Goal: Obtain resource: Obtain resource

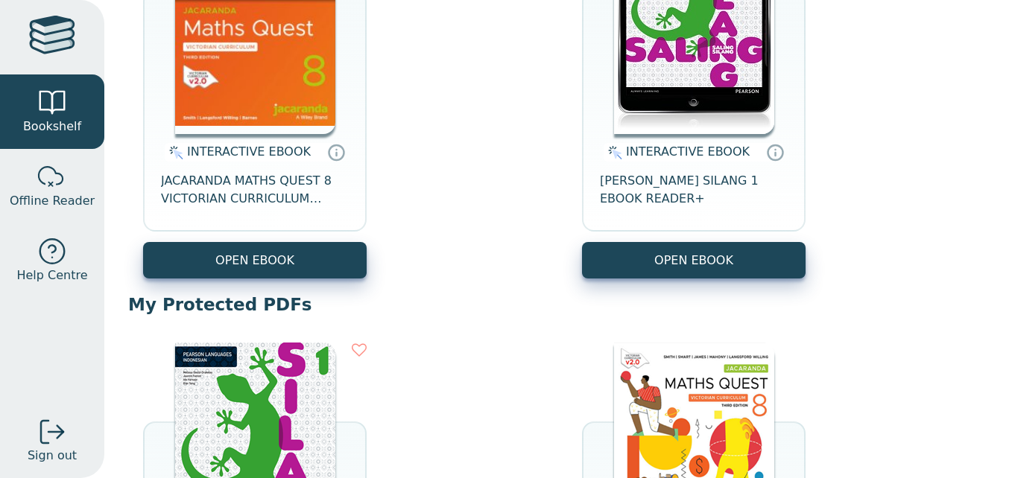
scroll to position [90, 0]
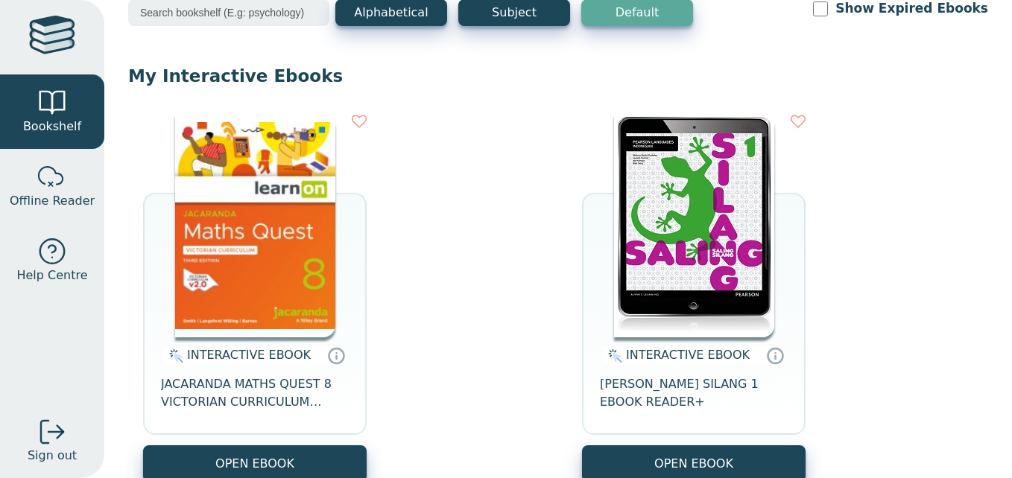
click at [253, 276] on img at bounding box center [255, 226] width 160 height 224
click at [256, 335] on img at bounding box center [255, 226] width 160 height 224
